Goal: Task Accomplishment & Management: Manage account settings

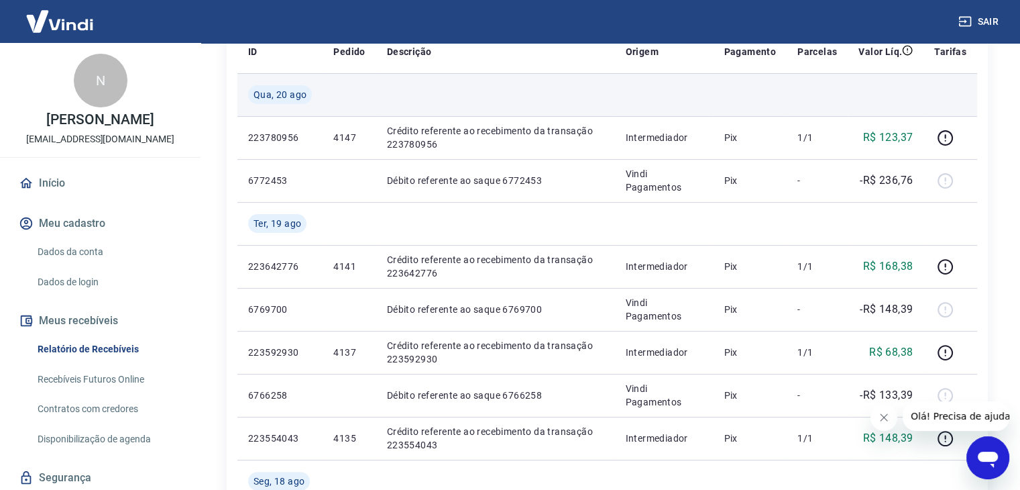
scroll to position [268, 0]
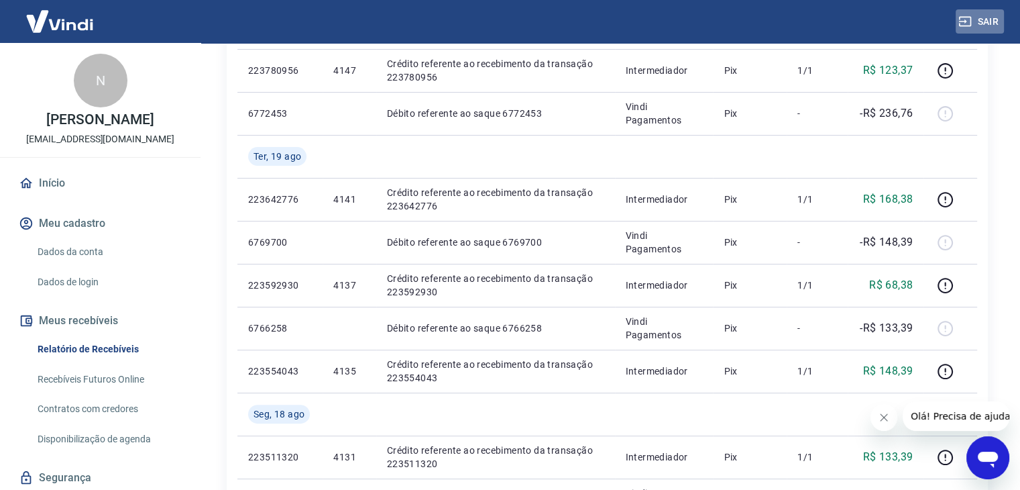
click at [982, 18] on button "Sair" at bounding box center [980, 21] width 48 height 25
